Goal: Task Accomplishment & Management: Manage account settings

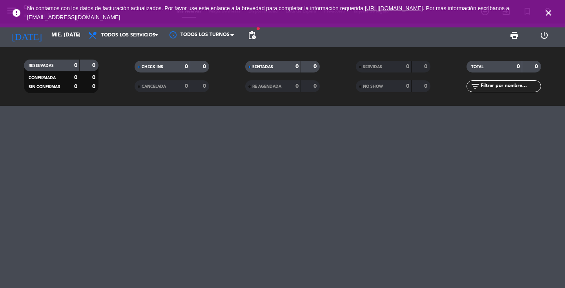
click at [548, 16] on icon "close" at bounding box center [547, 12] width 9 height 9
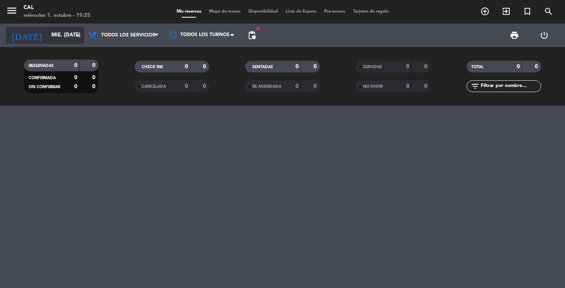
click at [53, 35] on input "mié. [DATE]" at bounding box center [81, 35] width 69 height 14
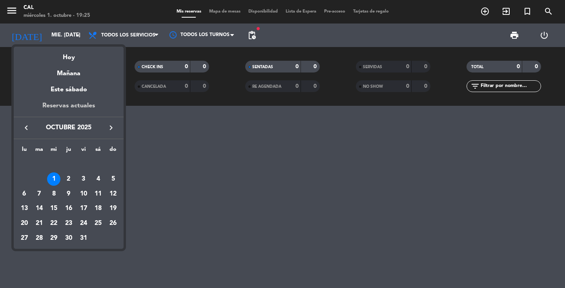
click at [83, 105] on div "Reservas actuales" at bounding box center [69, 109] width 110 height 16
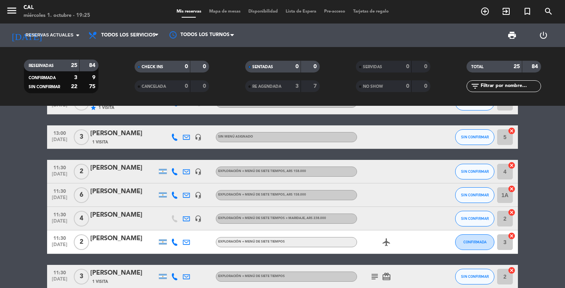
scroll to position [91, 0]
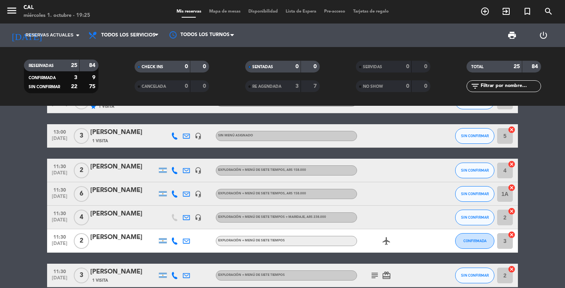
click at [129, 193] on div "[PERSON_NAME]" at bounding box center [123, 190] width 67 height 10
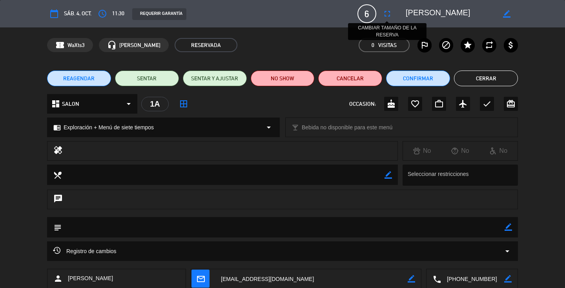
click at [386, 15] on icon "fullscreen" at bounding box center [386, 13] width 9 height 9
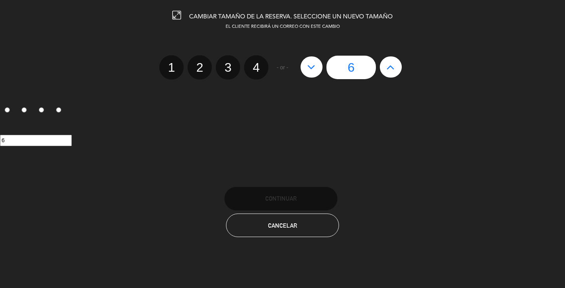
click at [307, 71] on button at bounding box center [311, 66] width 22 height 21
type input "5"
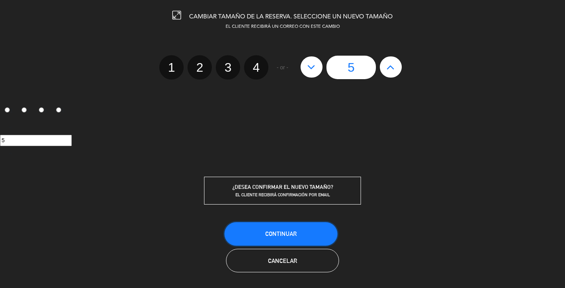
click at [299, 235] on button "Continuar" at bounding box center [280, 234] width 113 height 24
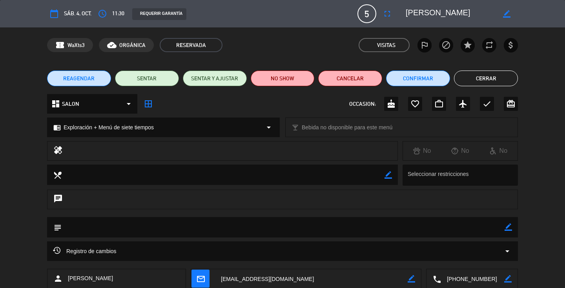
click at [479, 81] on button "Cerrar" at bounding box center [486, 79] width 64 height 16
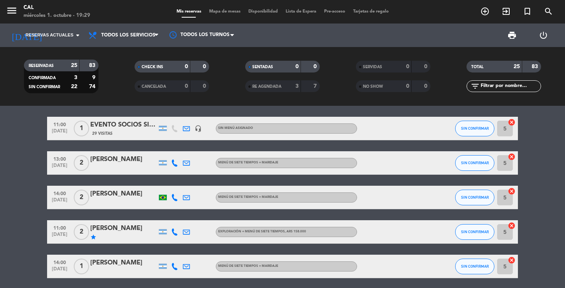
scroll to position [394, 0]
